Goal: Task Accomplishment & Management: Manage account settings

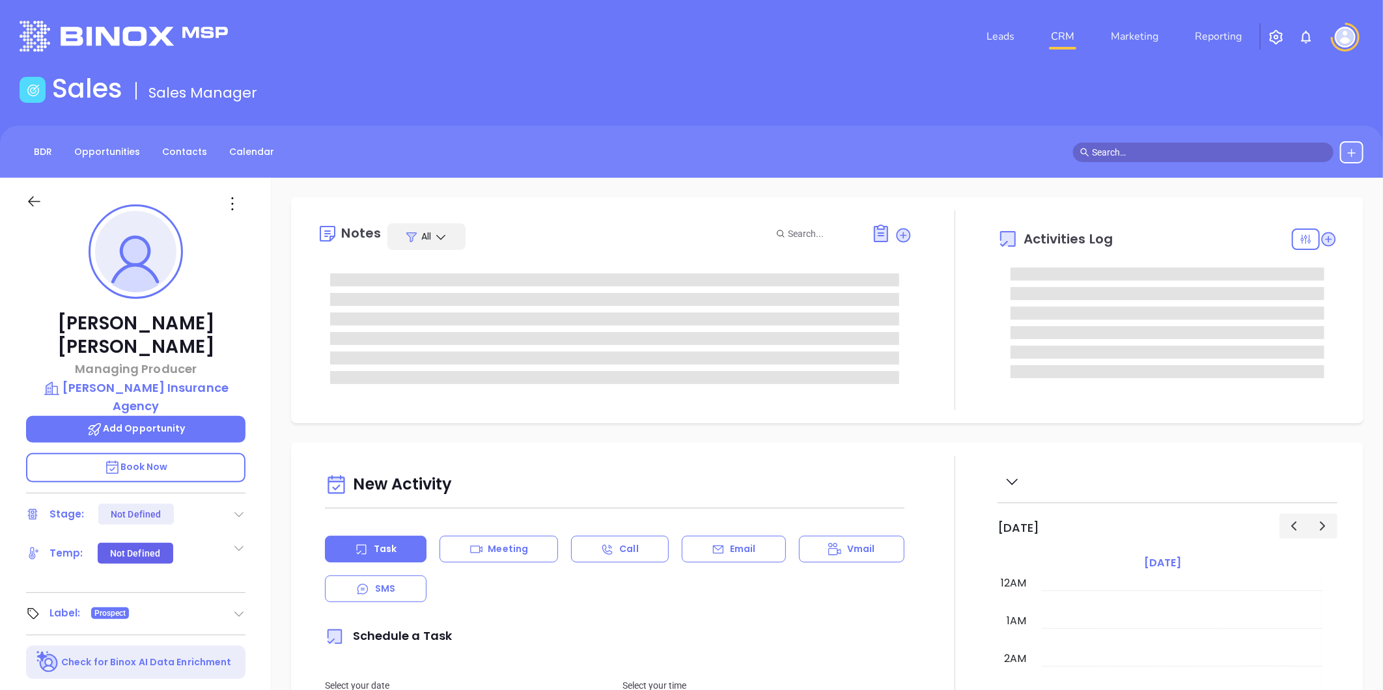
type input "[DATE]"
type input "[PERSON_NAME]"
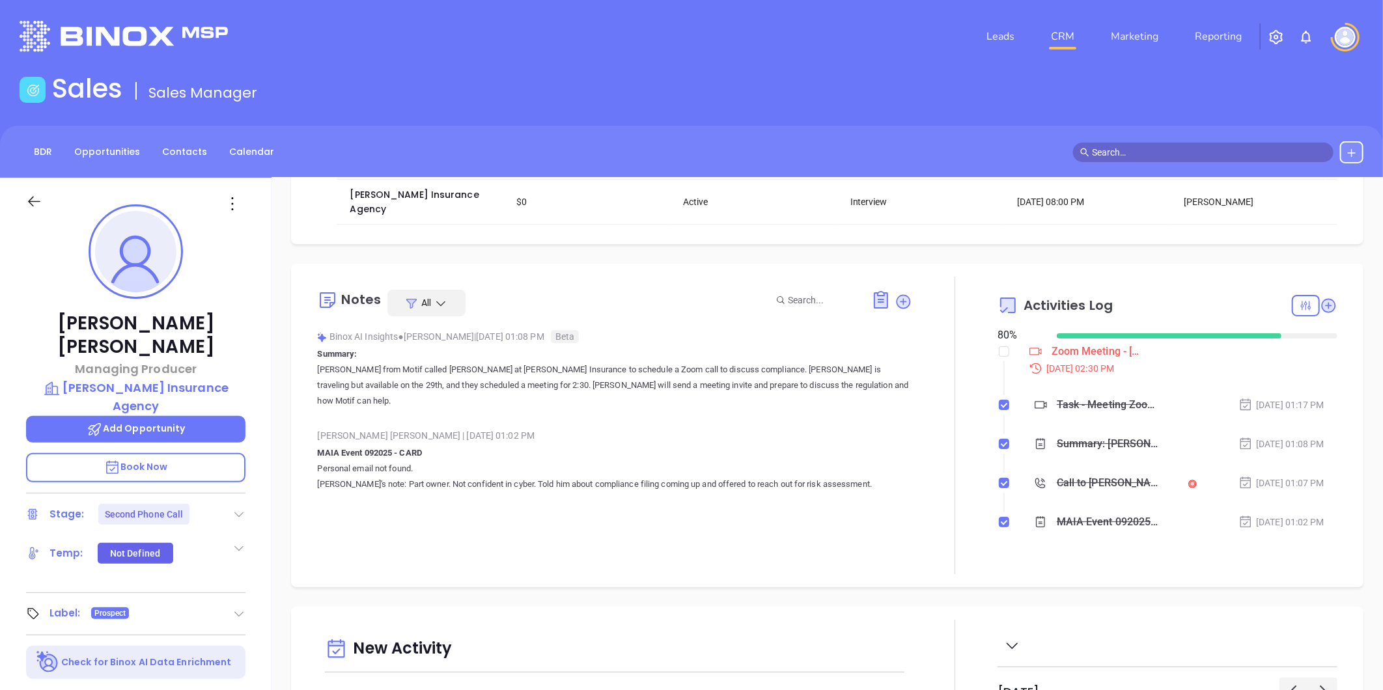
scroll to position [217, 0]
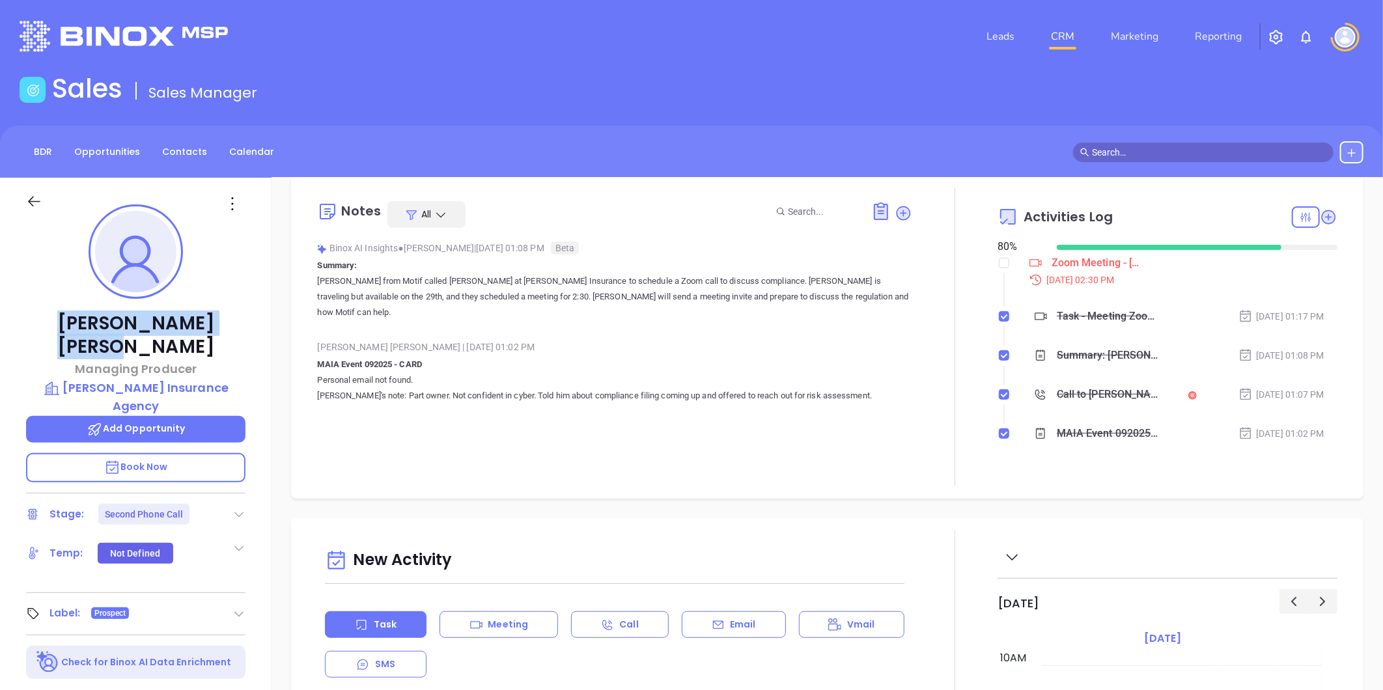
drag, startPoint x: 60, startPoint y: 317, endPoint x: 219, endPoint y: 326, distance: 159.1
click at [219, 326] on p "[PERSON_NAME]" at bounding box center [135, 335] width 219 height 47
copy p "[PERSON_NAME]"
click at [141, 379] on p "[PERSON_NAME] Insurance Agency" at bounding box center [135, 397] width 219 height 36
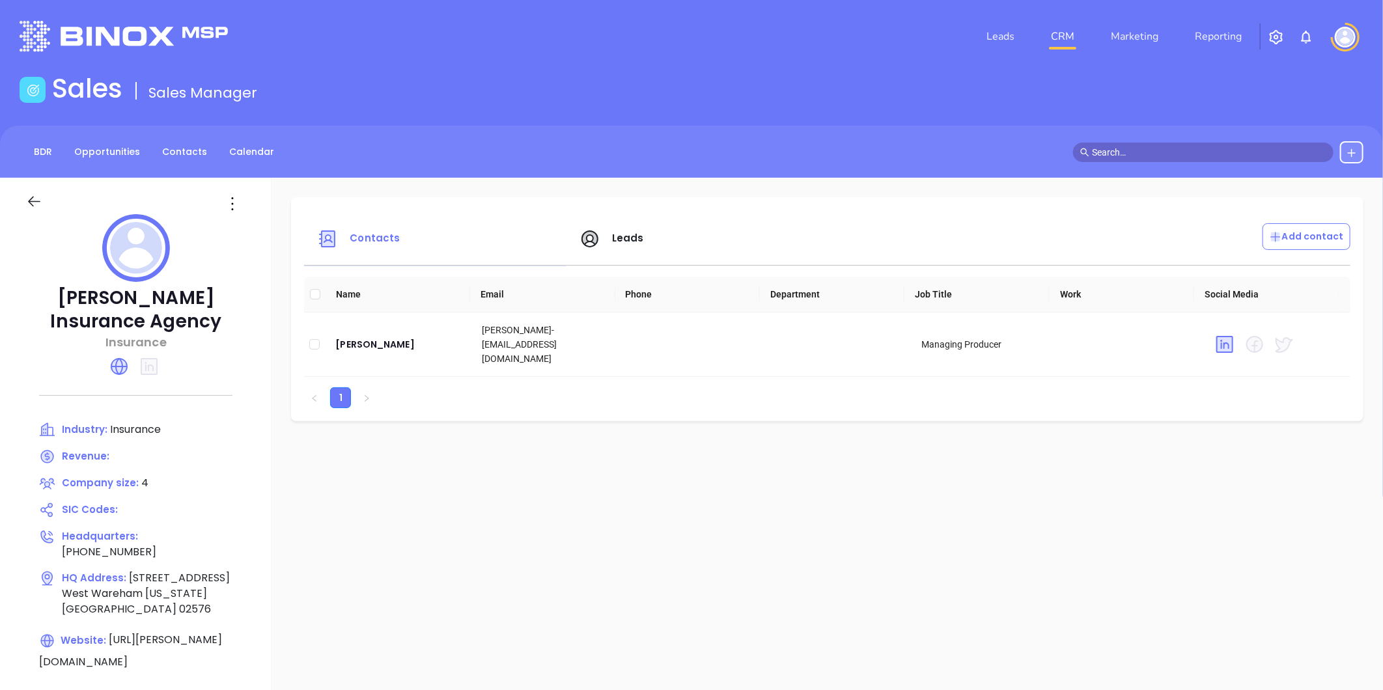
click at [127, 361] on icon at bounding box center [119, 366] width 21 height 21
click at [229, 197] on icon at bounding box center [232, 203] width 21 height 21
click at [271, 223] on div "Edit" at bounding box center [291, 229] width 118 height 14
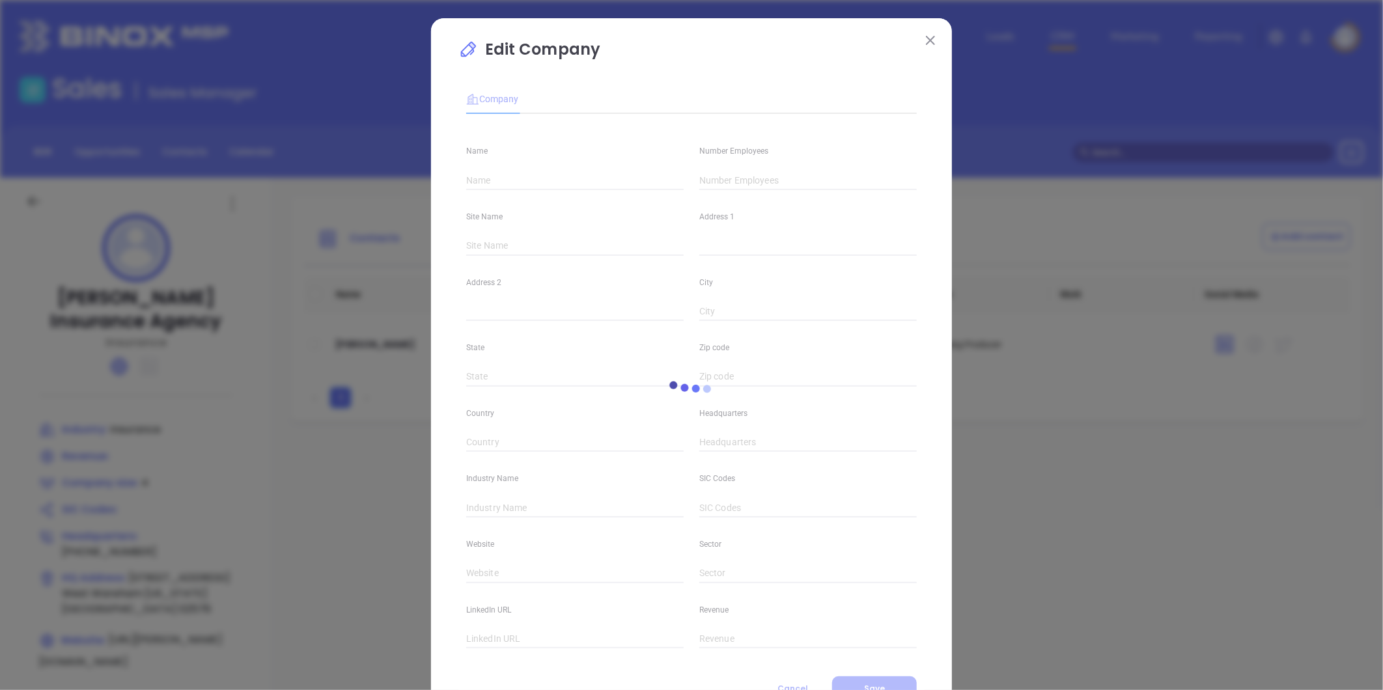
type input "[PERSON_NAME] Insurance Agency"
type input "3"
type input "Main"
type input "[STREET_ADDRESS]"
type input "West Wareham"
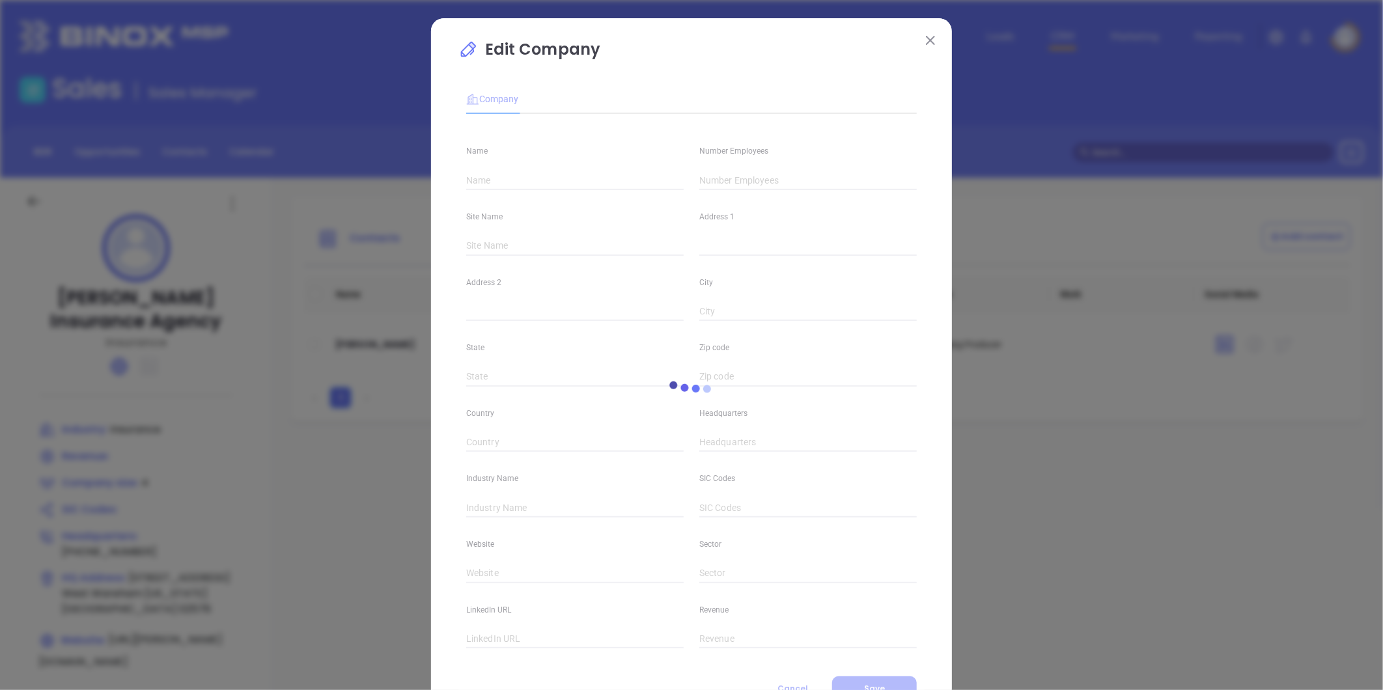
type input "[US_STATE]"
type input "02576"
type input "[GEOGRAPHIC_DATA]"
type input "[PHONE_NUMBER]"
type input "Insurance"
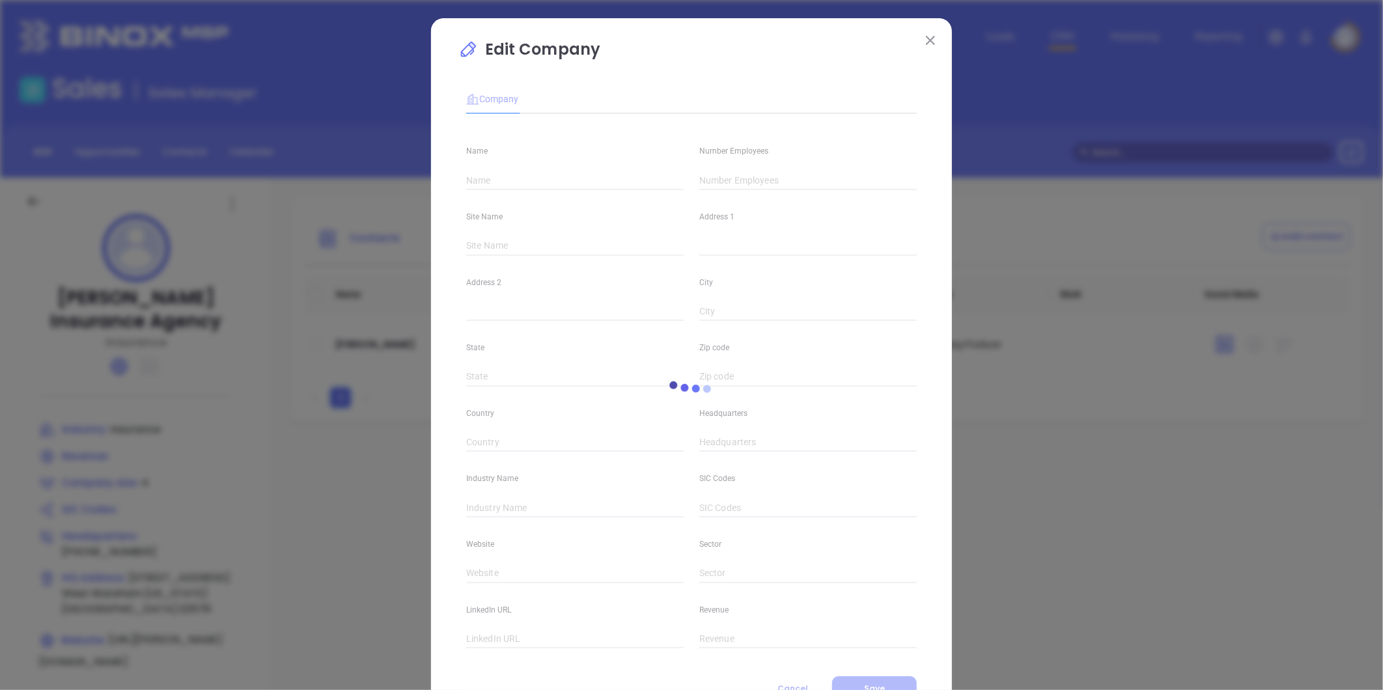
type input "[URL][PERSON_NAME][DOMAIN_NAME]"
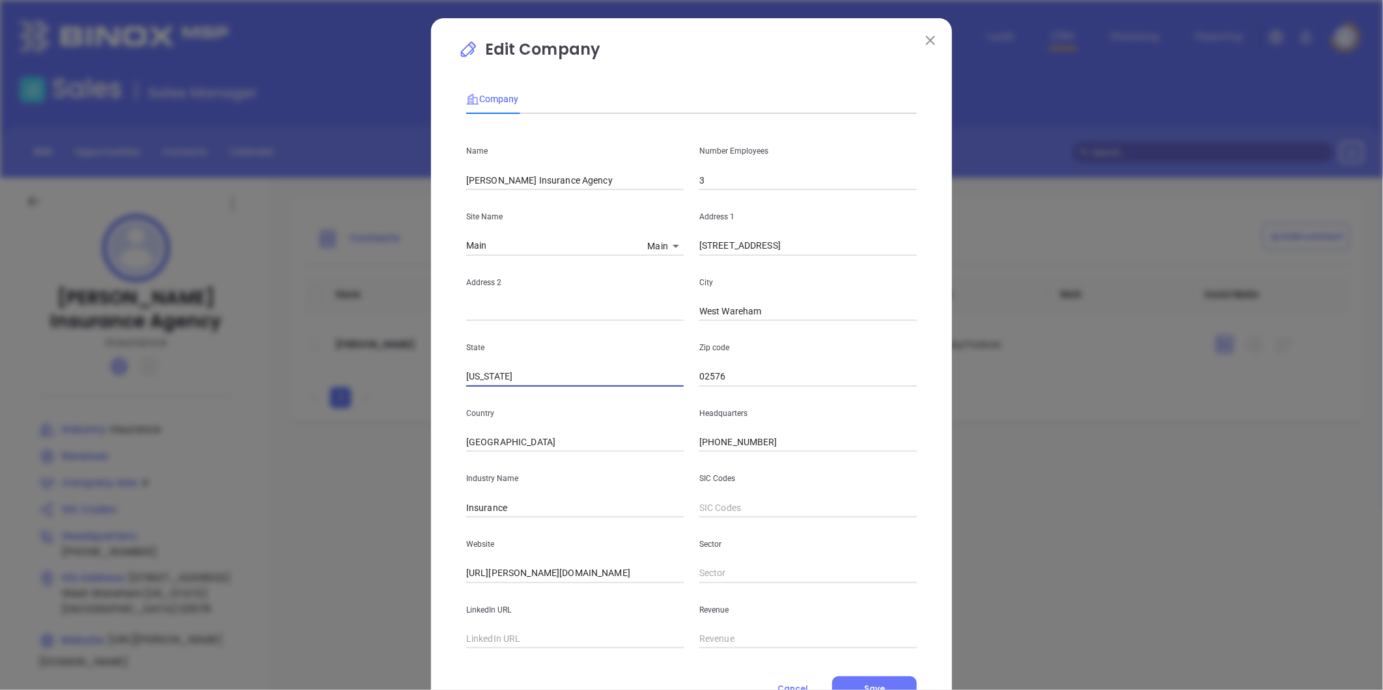
drag, startPoint x: 524, startPoint y: 381, endPoint x: 342, endPoint y: 393, distance: 182.7
click at [342, 393] on div "Edit Company Company Name [PERSON_NAME] Insurance Agency Number Employees 3 Sit…" at bounding box center [691, 345] width 1383 height 690
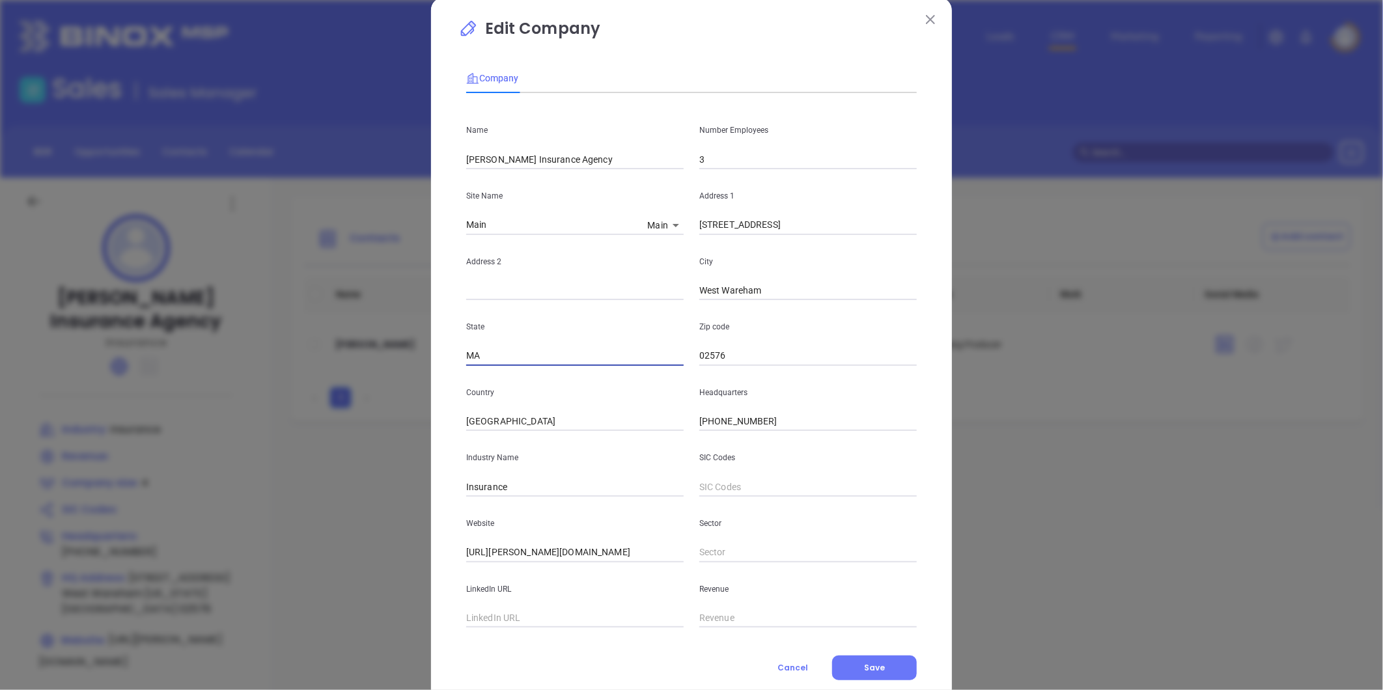
scroll to position [57, 0]
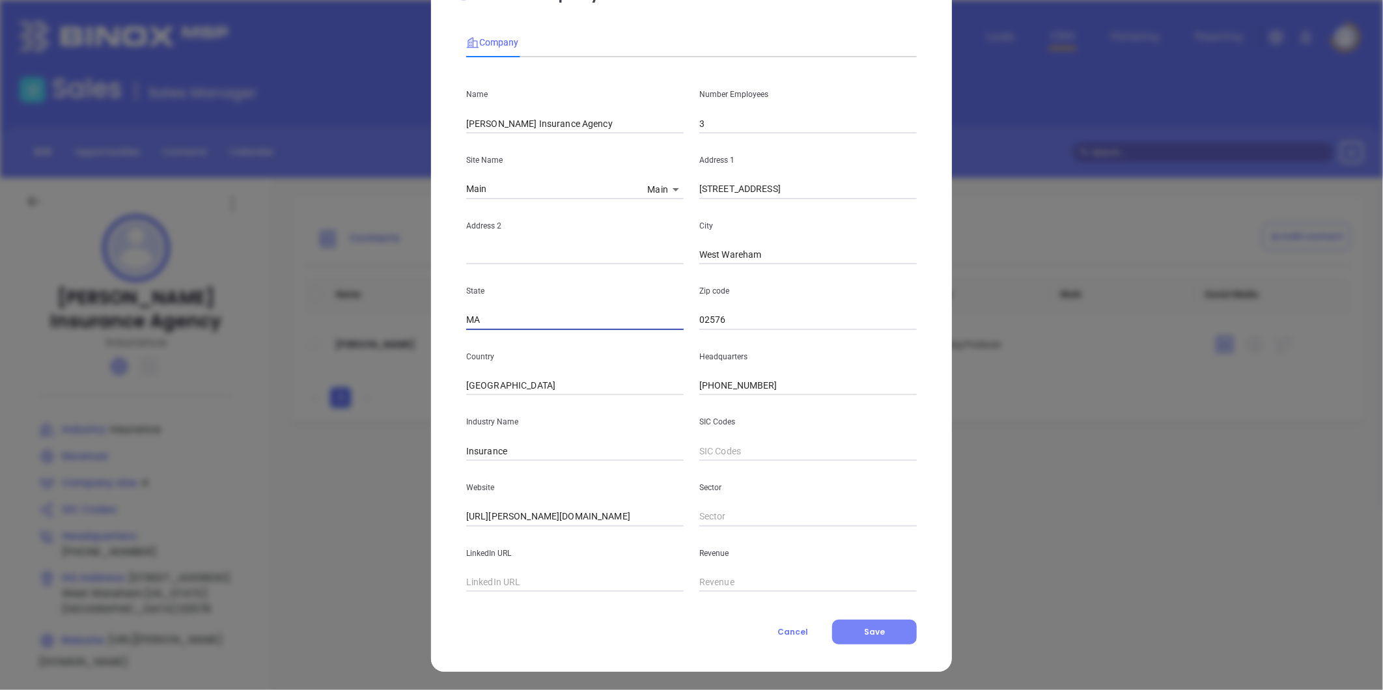
type input "MA"
click at [837, 632] on button "Save" at bounding box center [874, 632] width 85 height 25
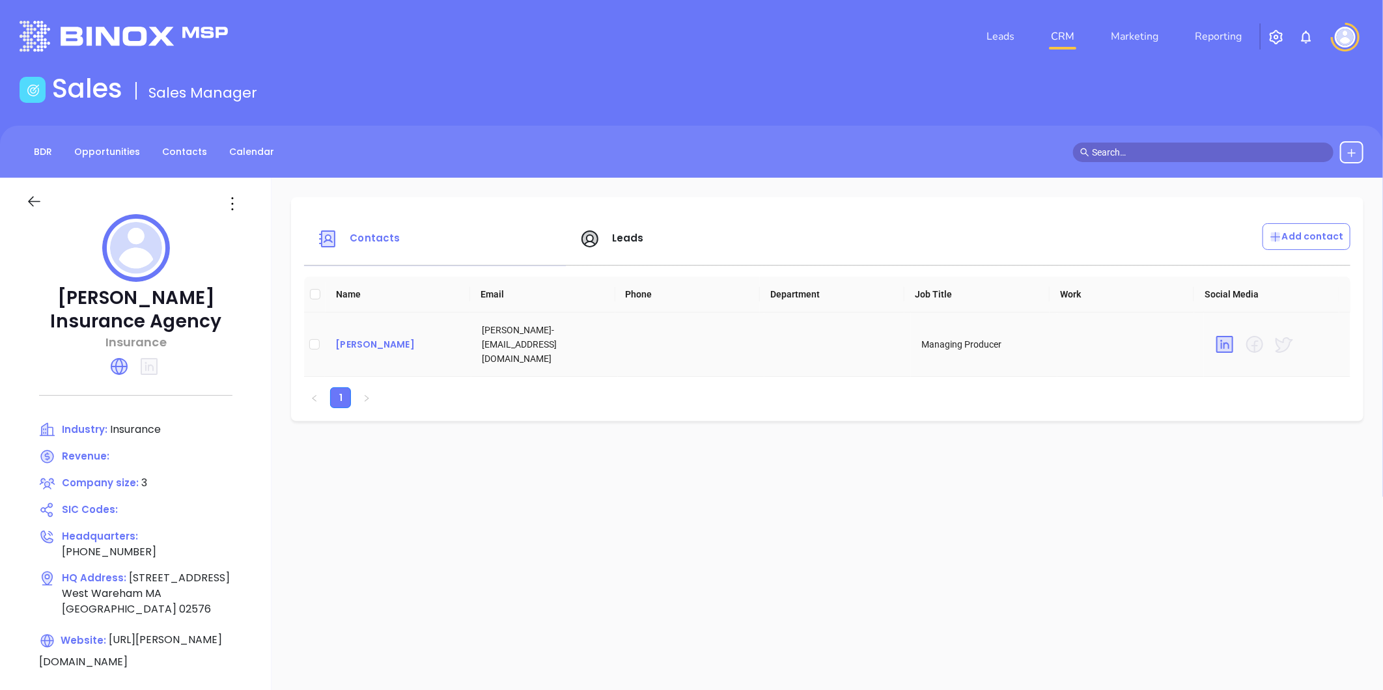
click at [406, 337] on div "[PERSON_NAME]" at bounding box center [398, 345] width 126 height 16
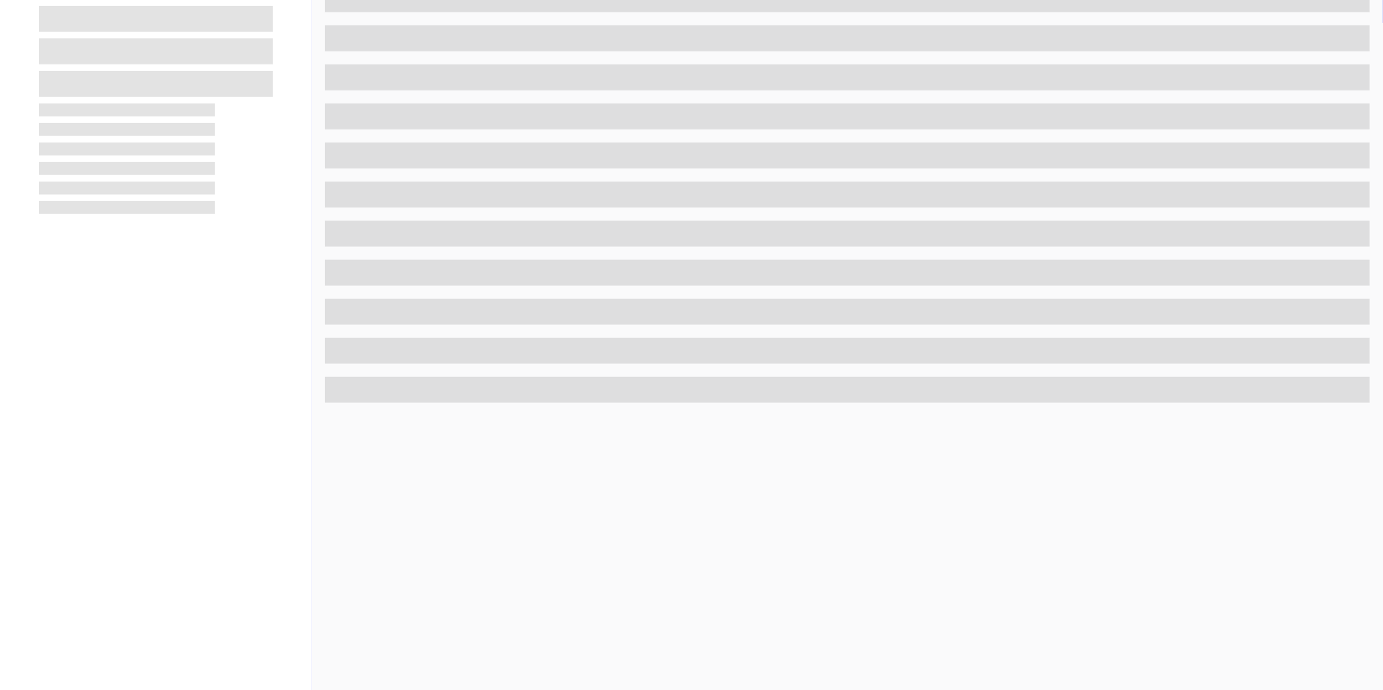
scroll to position [399, 0]
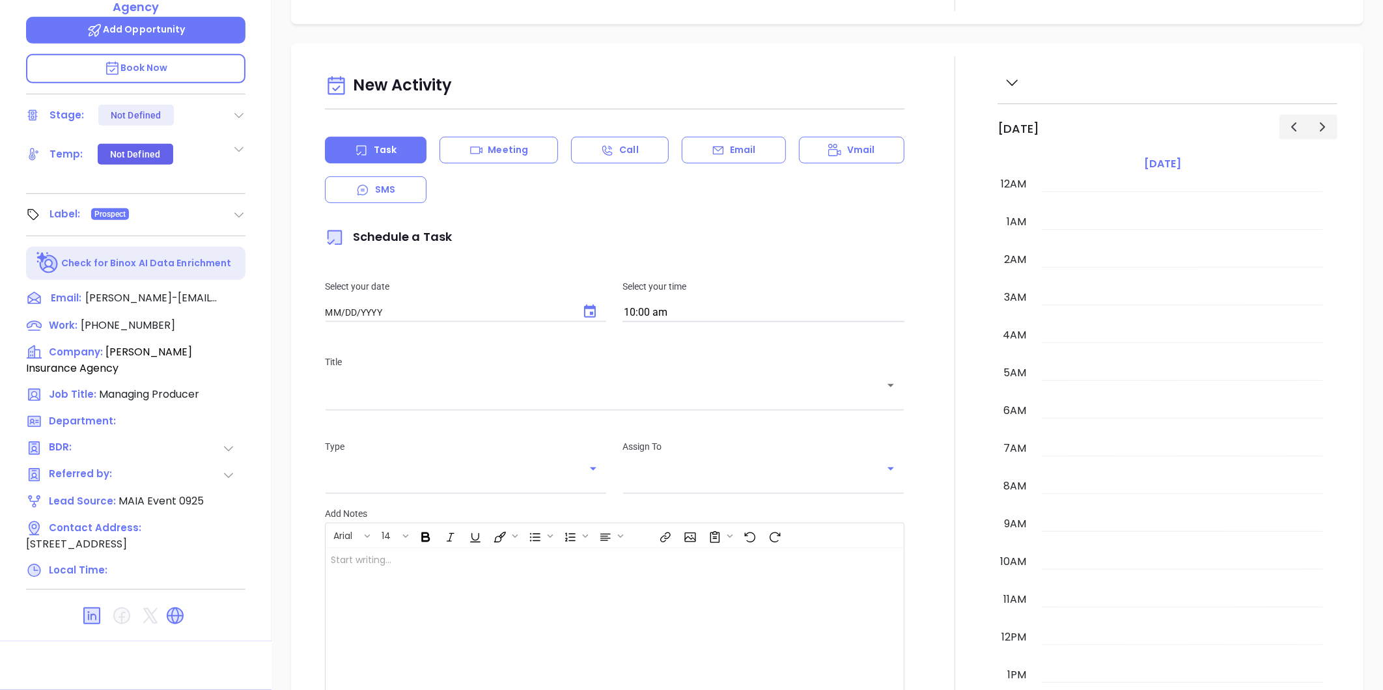
type input "[DATE]"
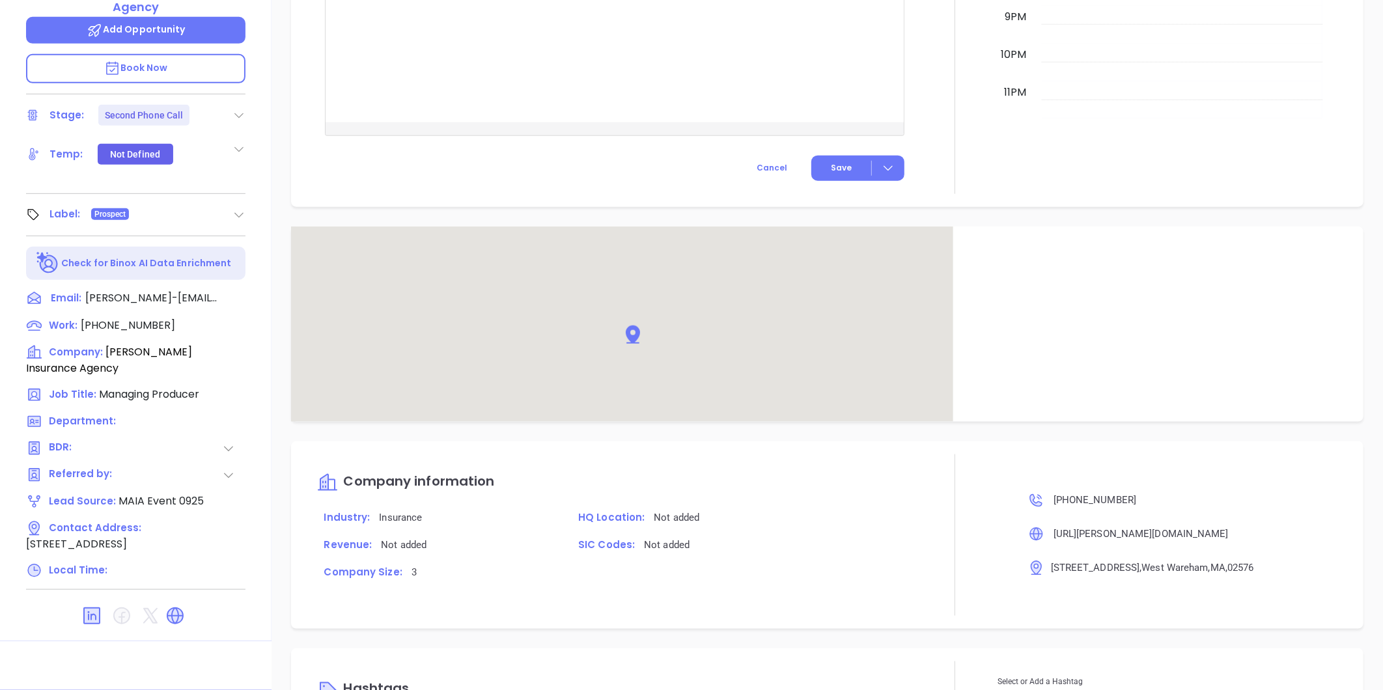
scroll to position [719, 0]
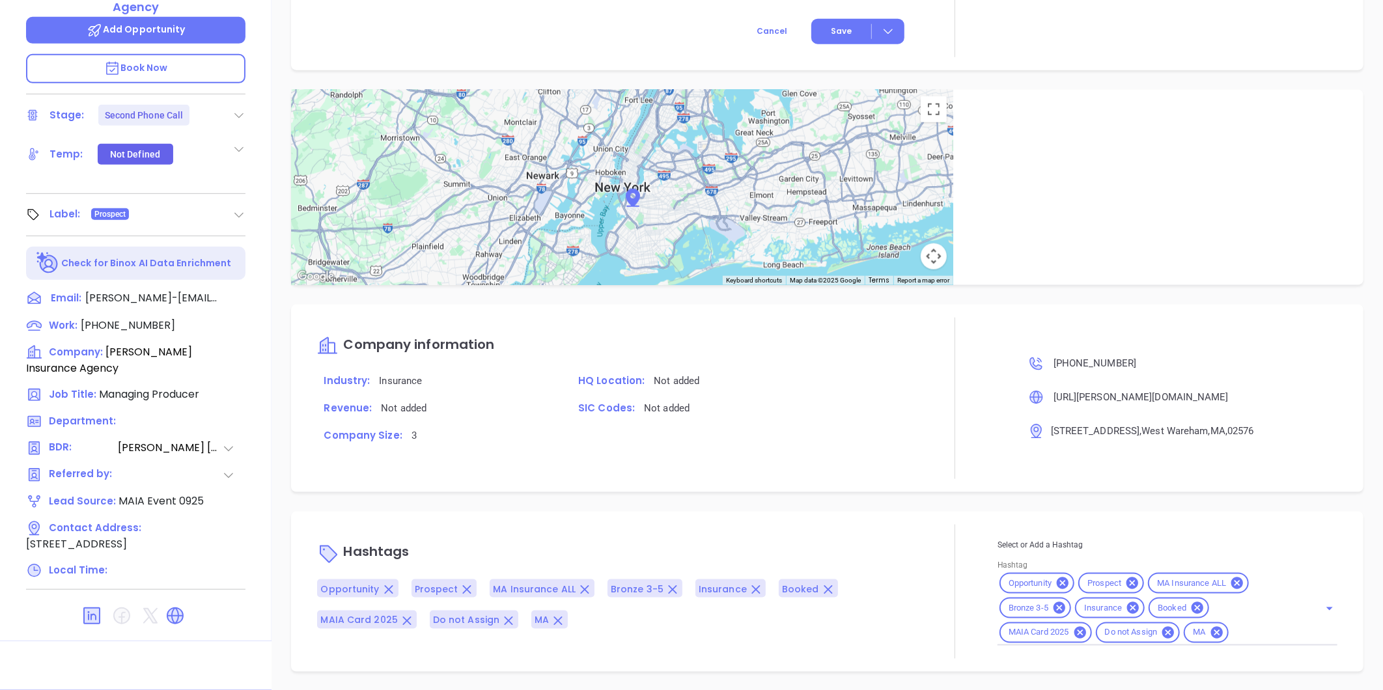
type input "[PERSON_NAME]"
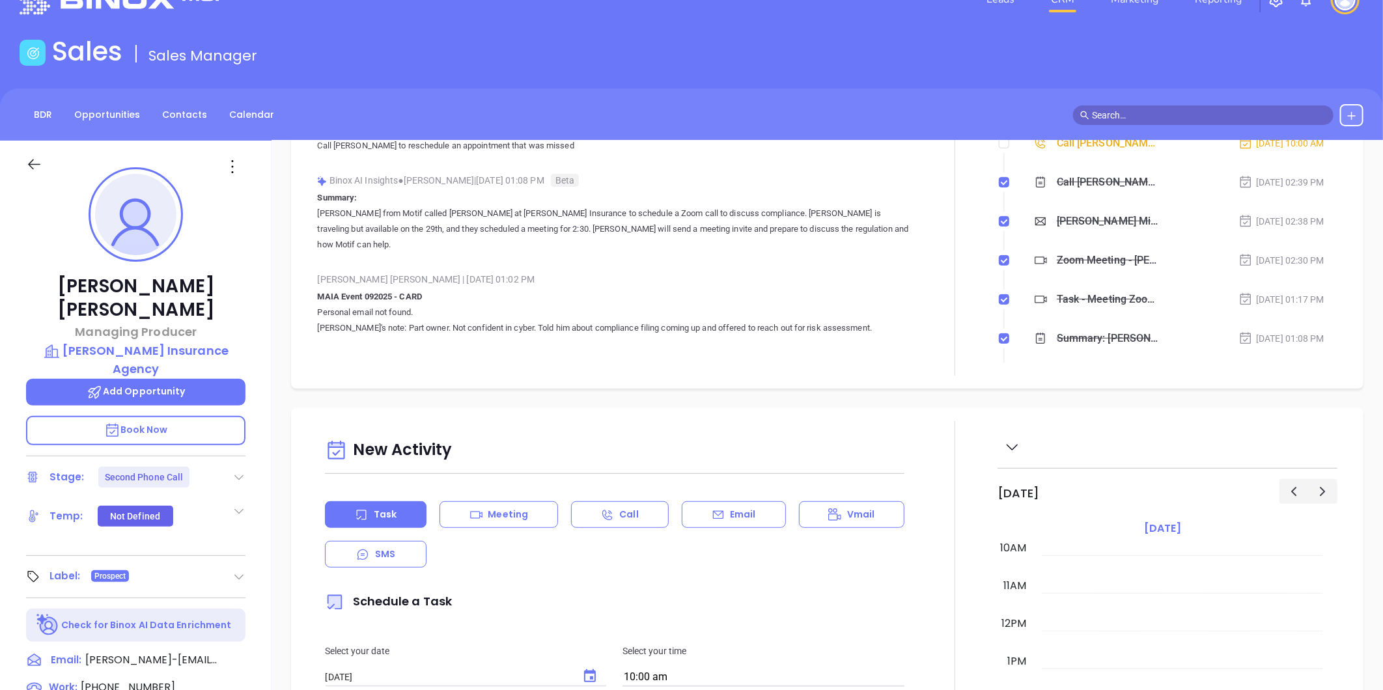
scroll to position [82, 0]
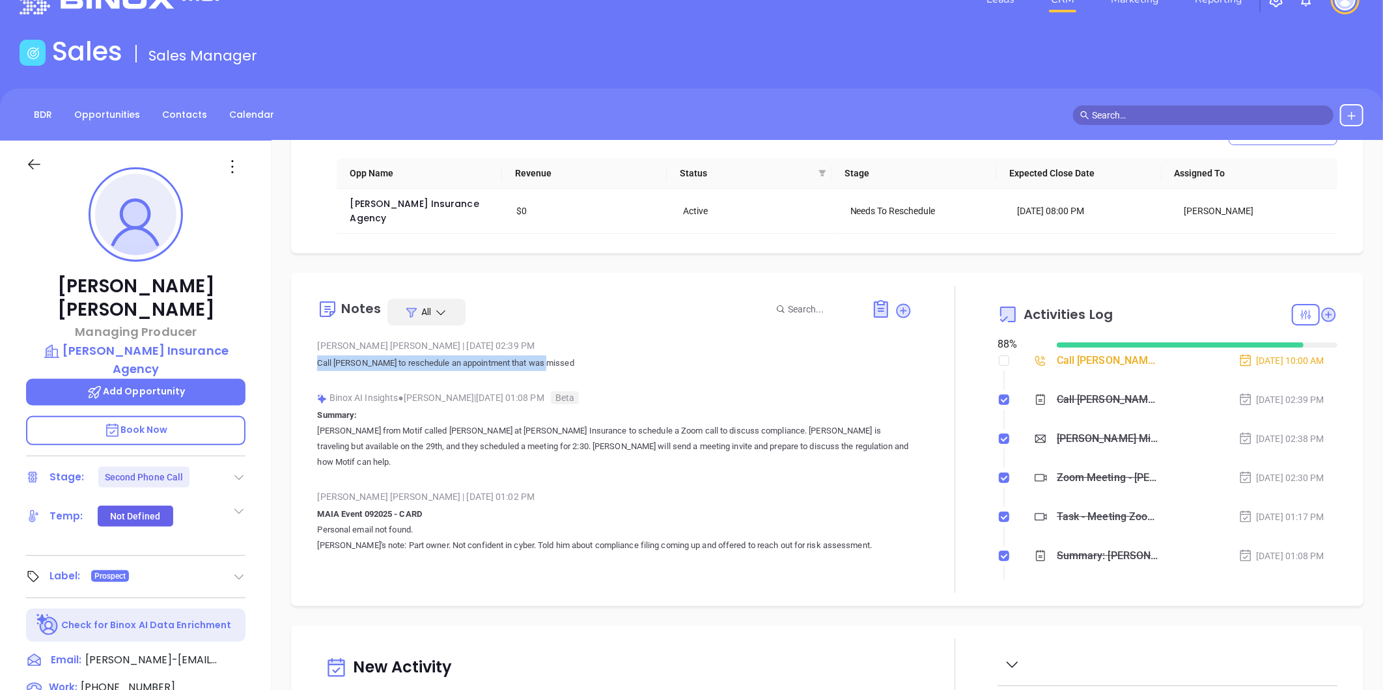
drag, startPoint x: 319, startPoint y: 361, endPoint x: 578, endPoint y: 361, distance: 259.1
click at [578, 361] on p "Call [PERSON_NAME] to reschedule an appointment that was missed" at bounding box center [614, 364] width 595 height 16
copy p "Call [PERSON_NAME] to reschedule an appointment that was missed"
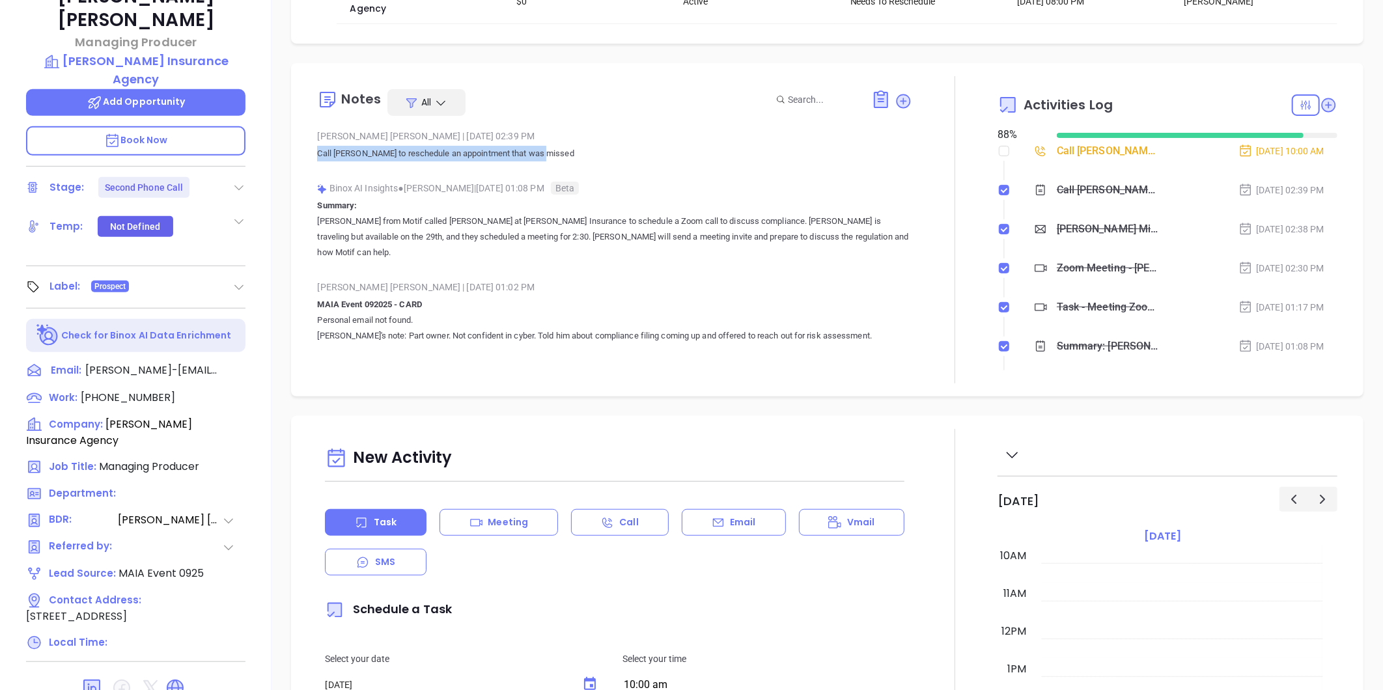
scroll to position [0, 0]
click at [298, 184] on div "Notes All [PERSON_NAME] | [DATE] 02:39 PM Call [PERSON_NAME] to reschedule an a…" at bounding box center [827, 231] width 1072 height 333
